Goal: Task Accomplishment & Management: Use online tool/utility

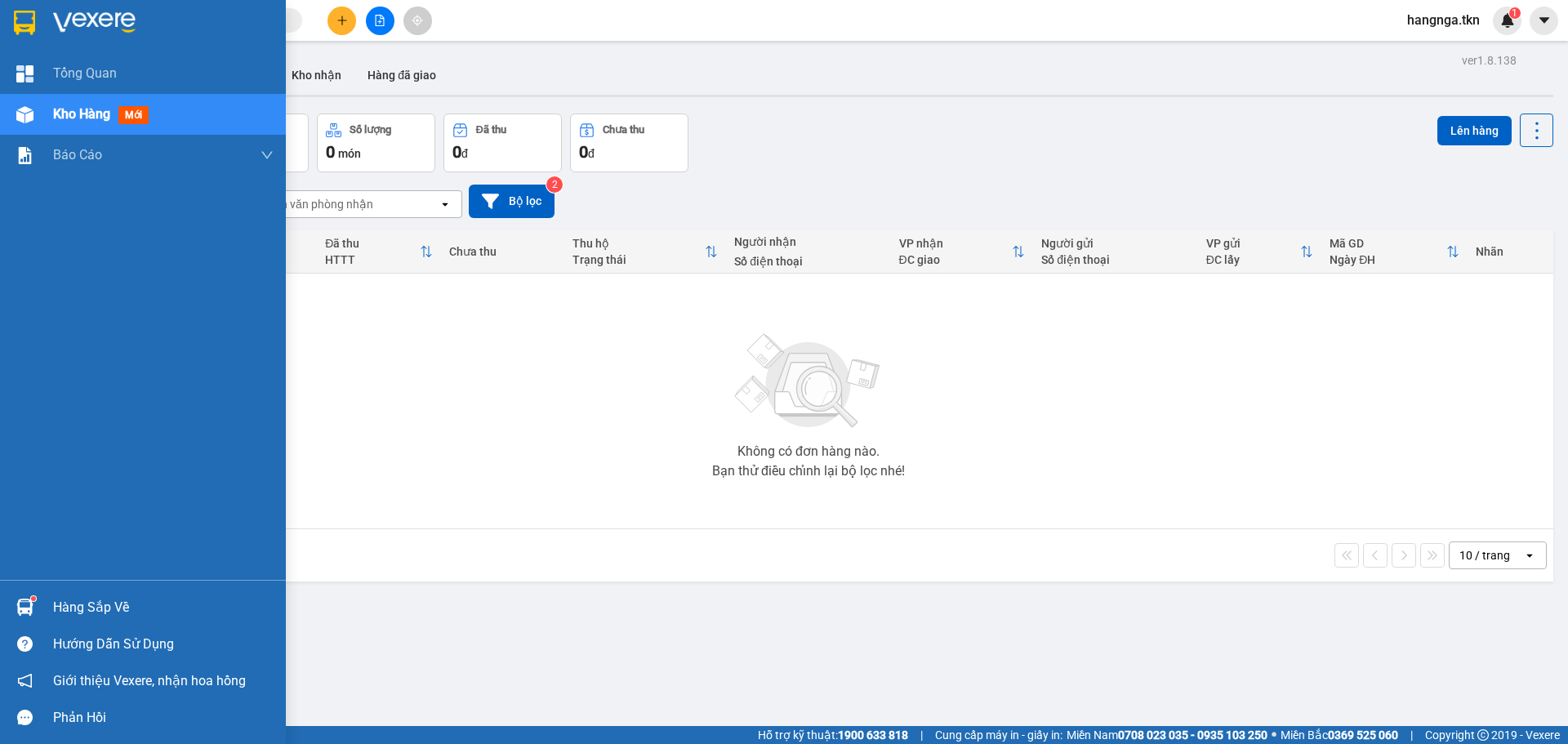
click at [33, 600] on sup at bounding box center [33, 598] width 5 height 5
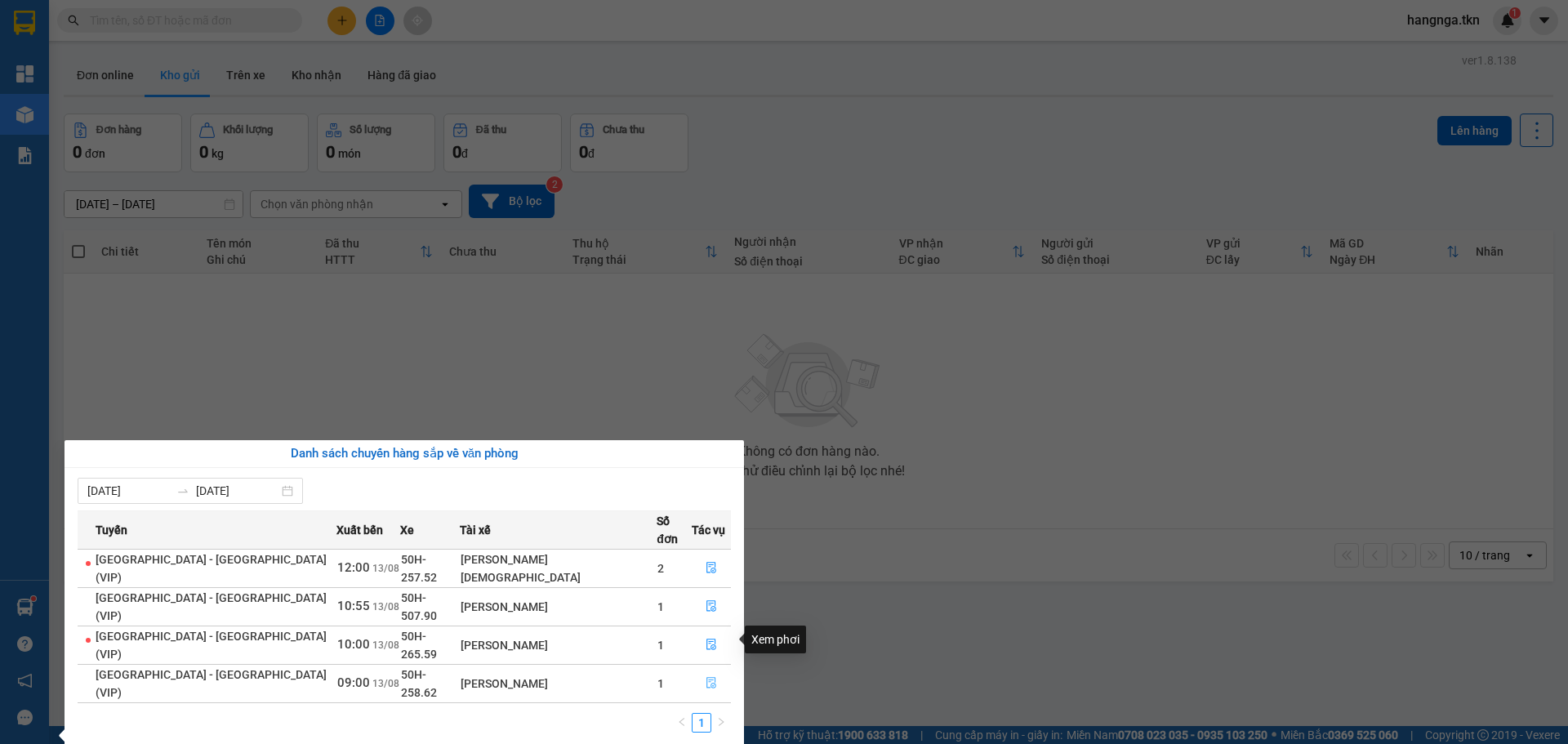
click at [707, 678] on icon "file-done" at bounding box center [711, 684] width 9 height 11
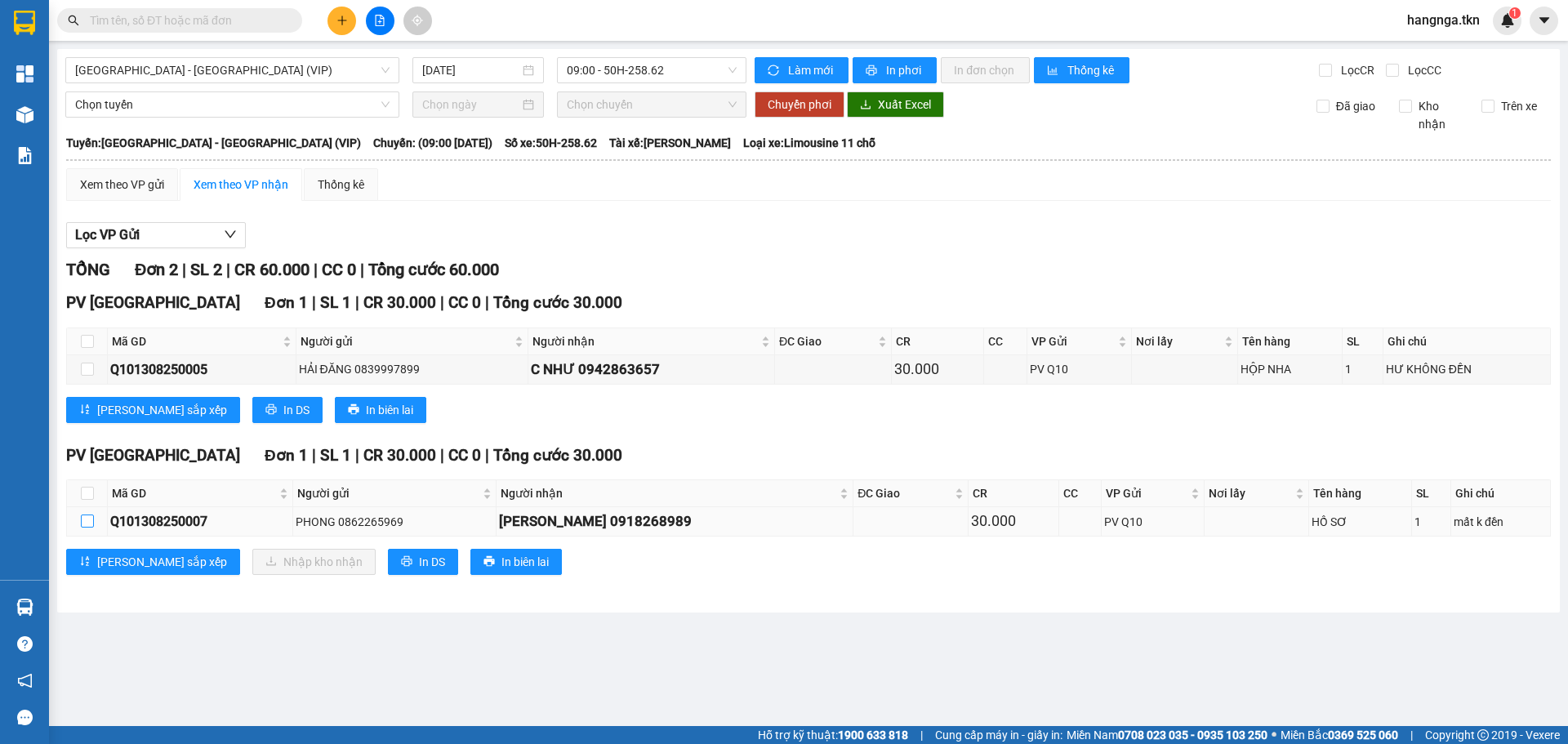
click at [84, 520] on input "checkbox" at bounding box center [88, 521] width 13 height 13
checkbox input "true"
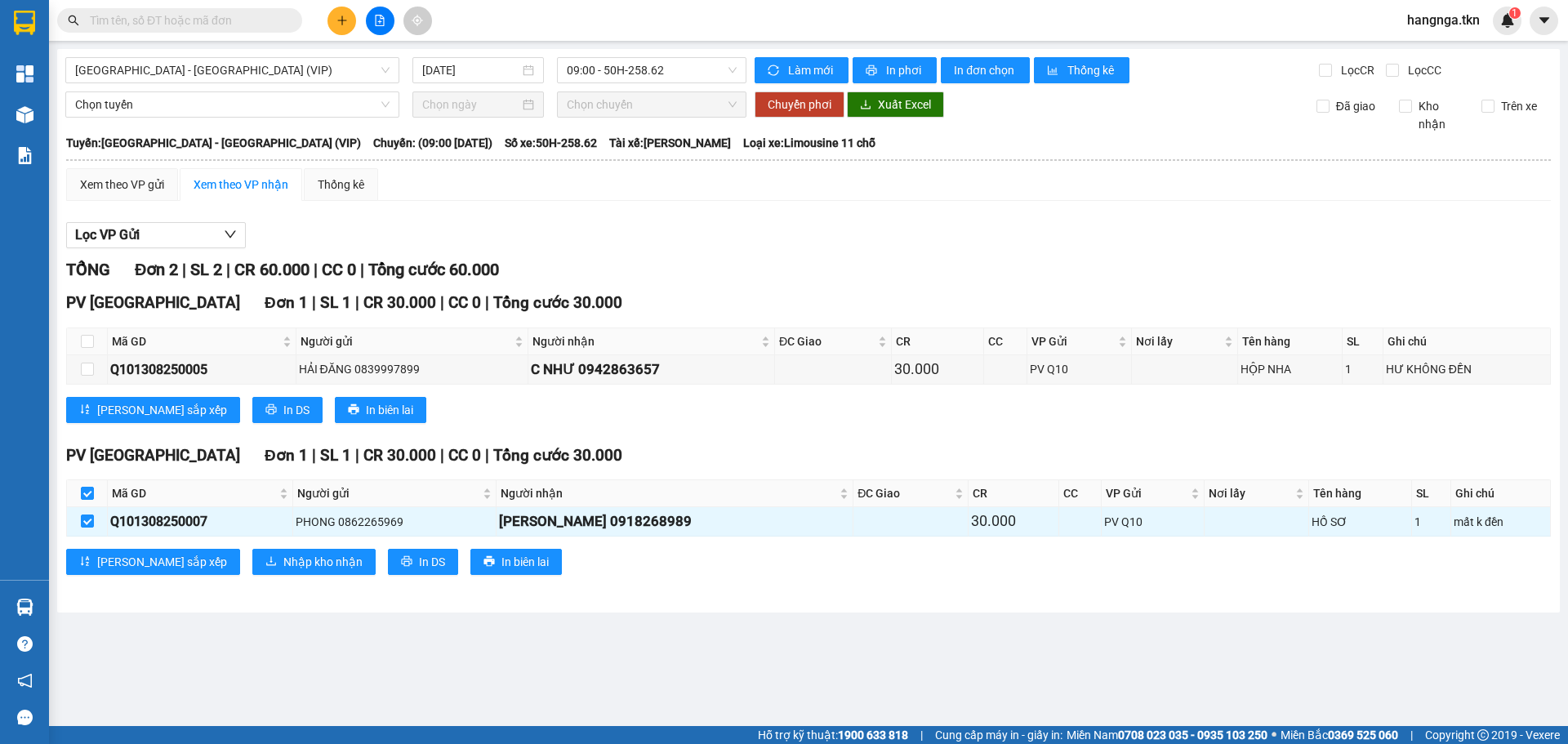
click at [261, 654] on main "[GEOGRAPHIC_DATA] - [GEOGRAPHIC_DATA] (VIP) [DATE] 09:00 - 50H-258.62 Làm mới I…" at bounding box center [784, 363] width 1568 height 726
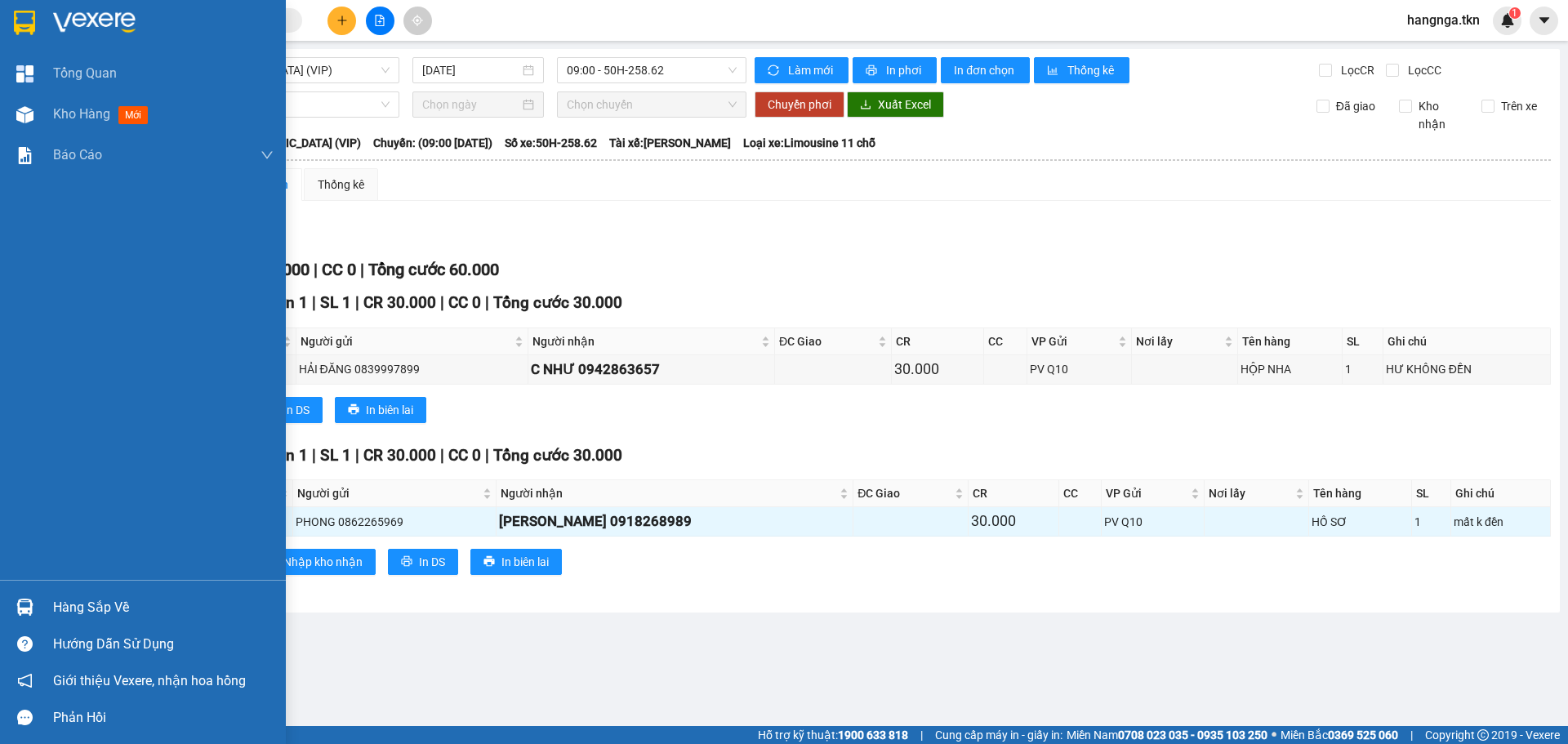
click at [54, 30] on img at bounding box center [94, 23] width 82 height 25
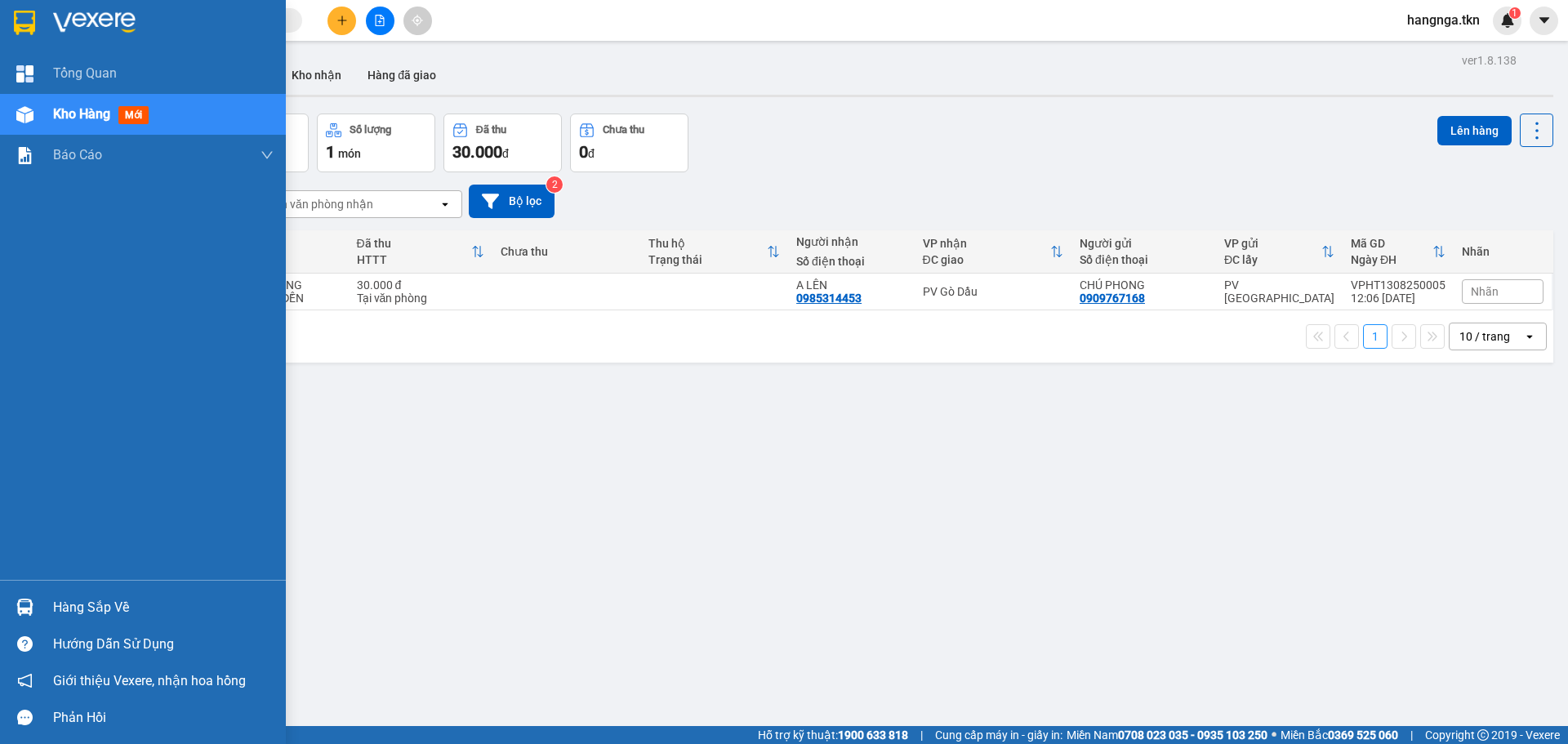
click at [43, 606] on div "Hàng sắp về" at bounding box center [143, 606] width 286 height 37
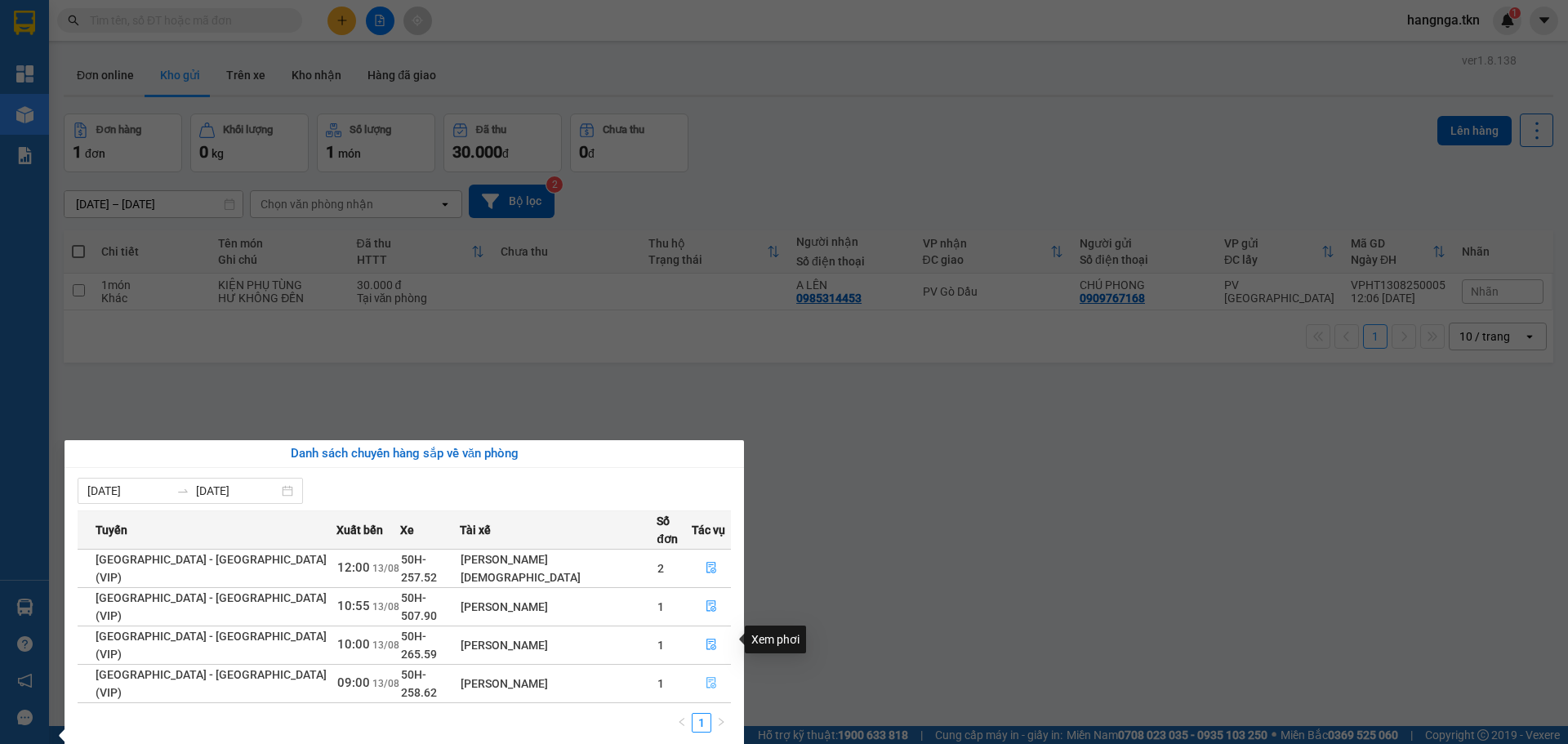
click at [713, 670] on button "button" at bounding box center [711, 684] width 38 height 26
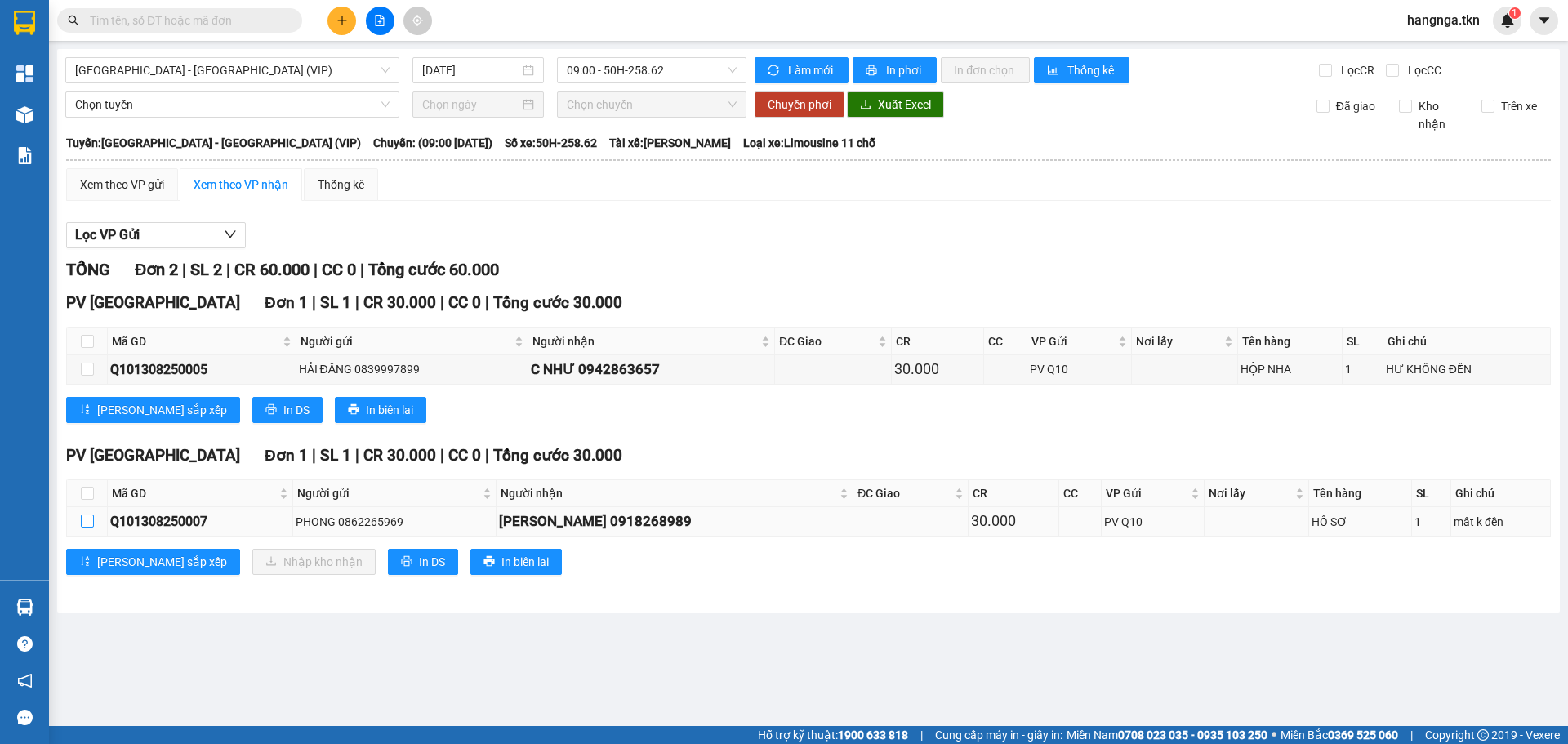
click at [81, 522] on input "checkbox" at bounding box center [88, 521] width 13 height 13
checkbox input "true"
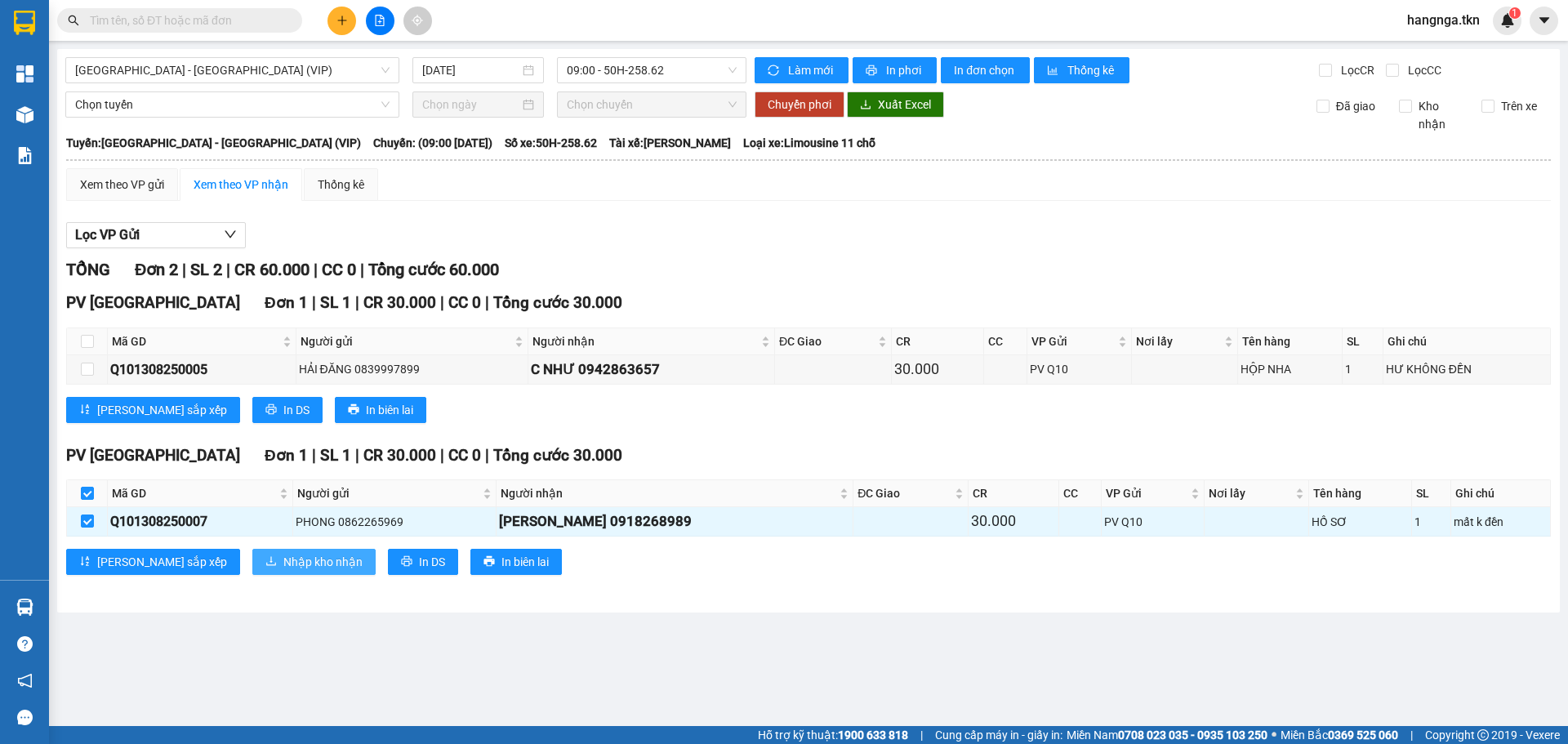
click at [283, 566] on span "Nhập kho nhận" at bounding box center [323, 561] width 79 height 18
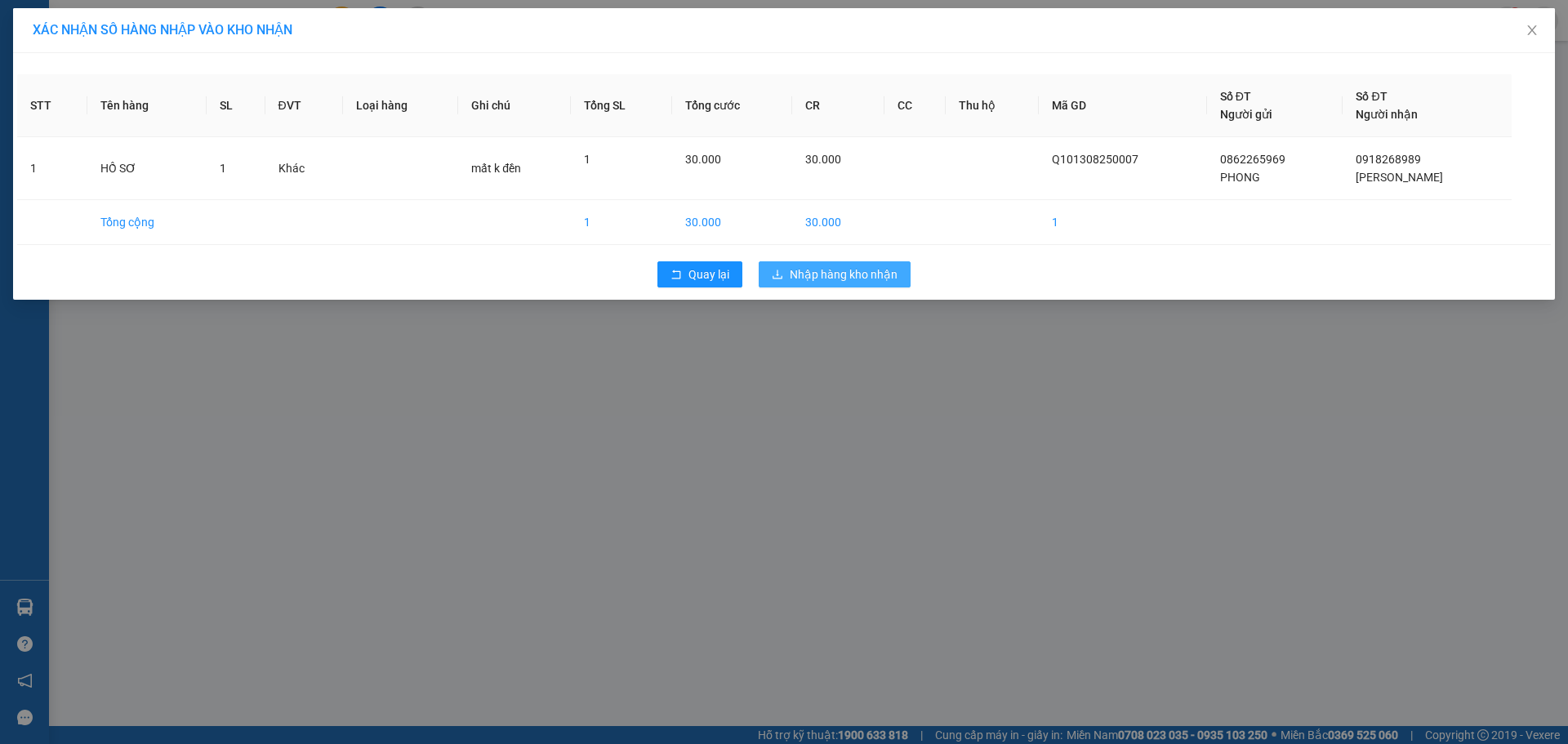
click at [883, 279] on span "Nhập hàng kho nhận" at bounding box center [844, 274] width 108 height 18
